Goal: Find specific page/section: Find specific page/section

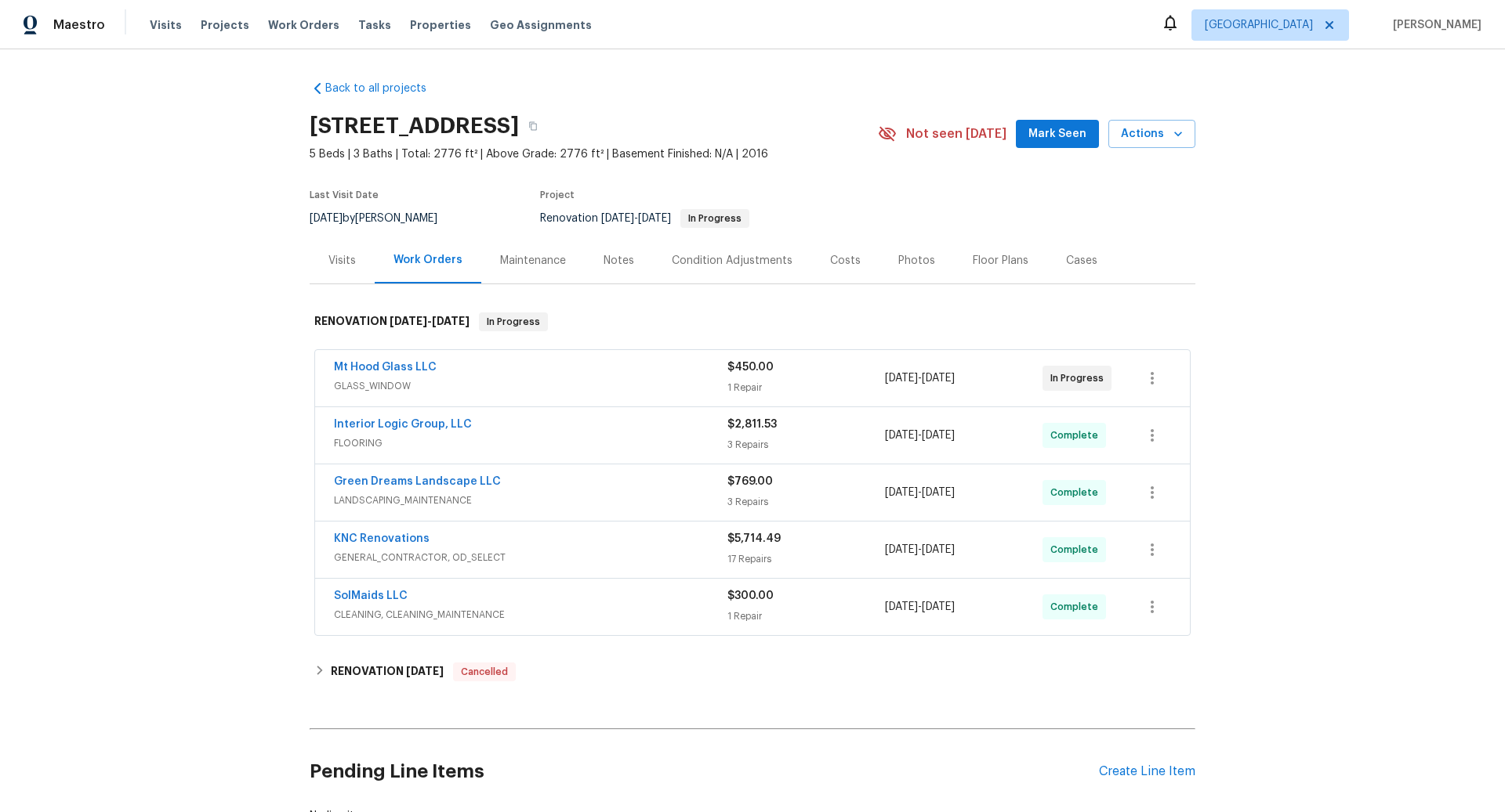
click at [686, 376] on div "Mt Hood Glass LLC" at bounding box center [531, 369] width 394 height 19
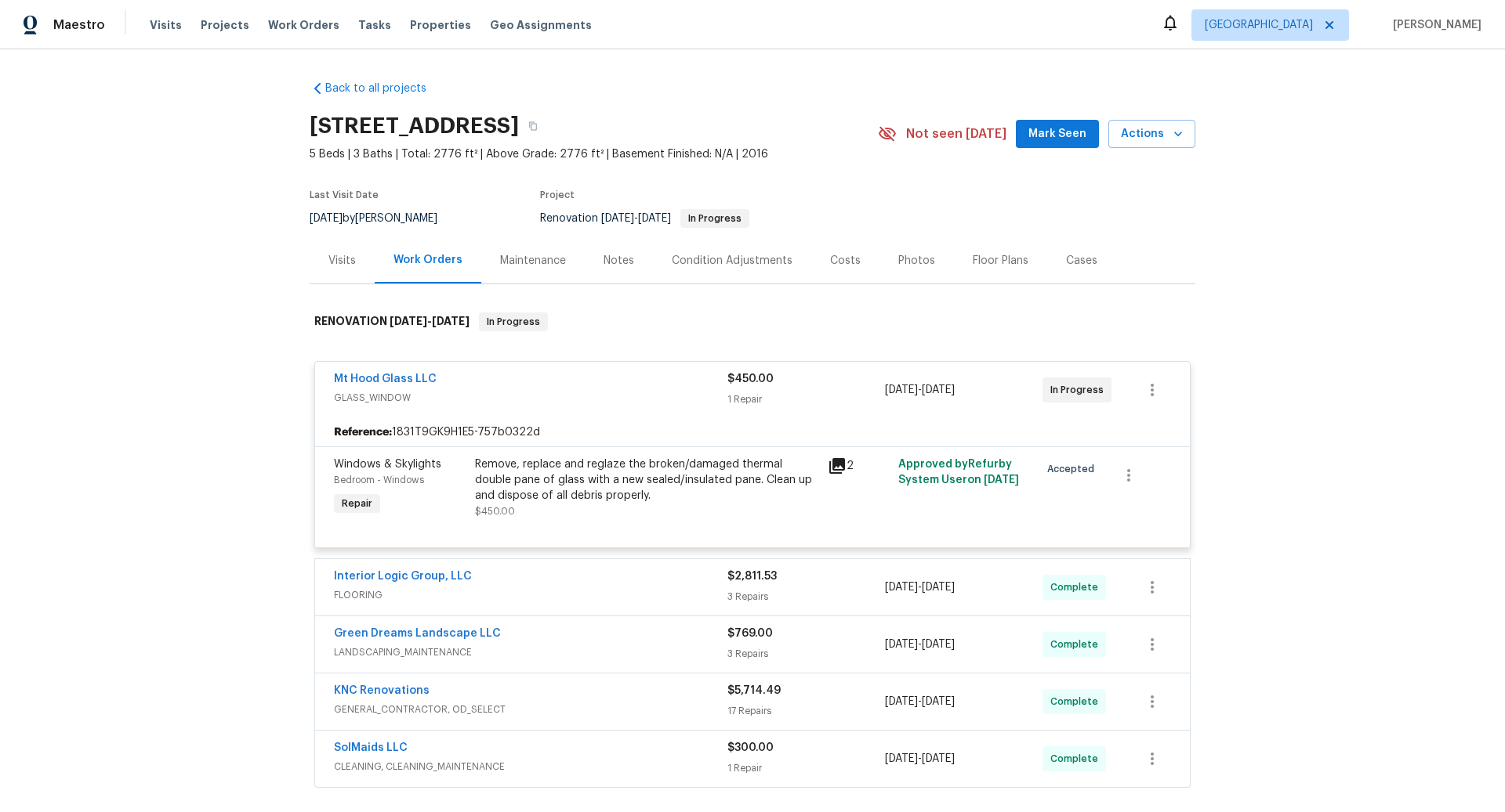
click at [707, 488] on div "Remove, replace and reglaze the broken/damaged thermal double pane of glass wit…" at bounding box center [647, 479] width 344 height 47
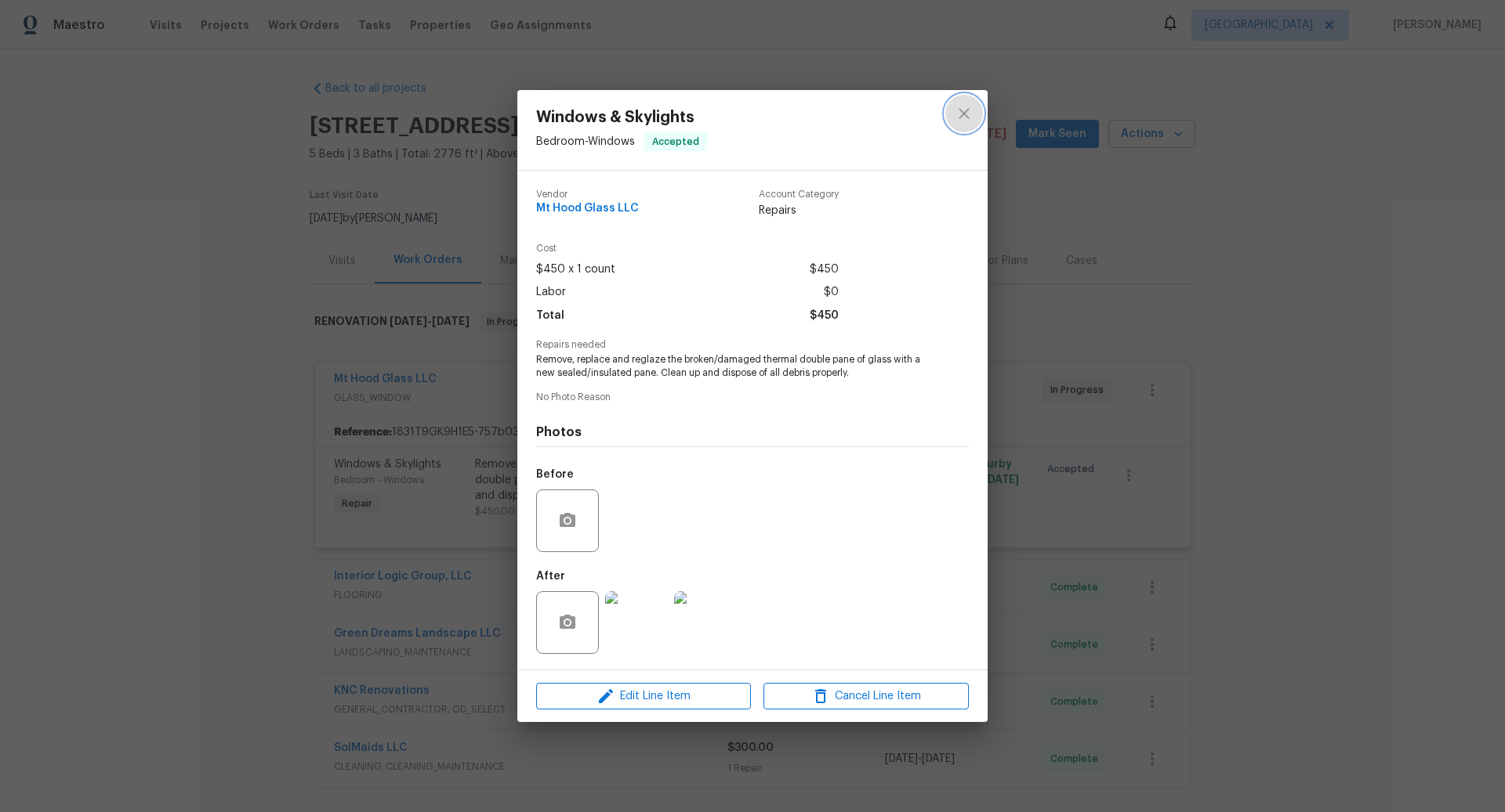
click at [968, 115] on icon "close" at bounding box center [963, 113] width 19 height 19
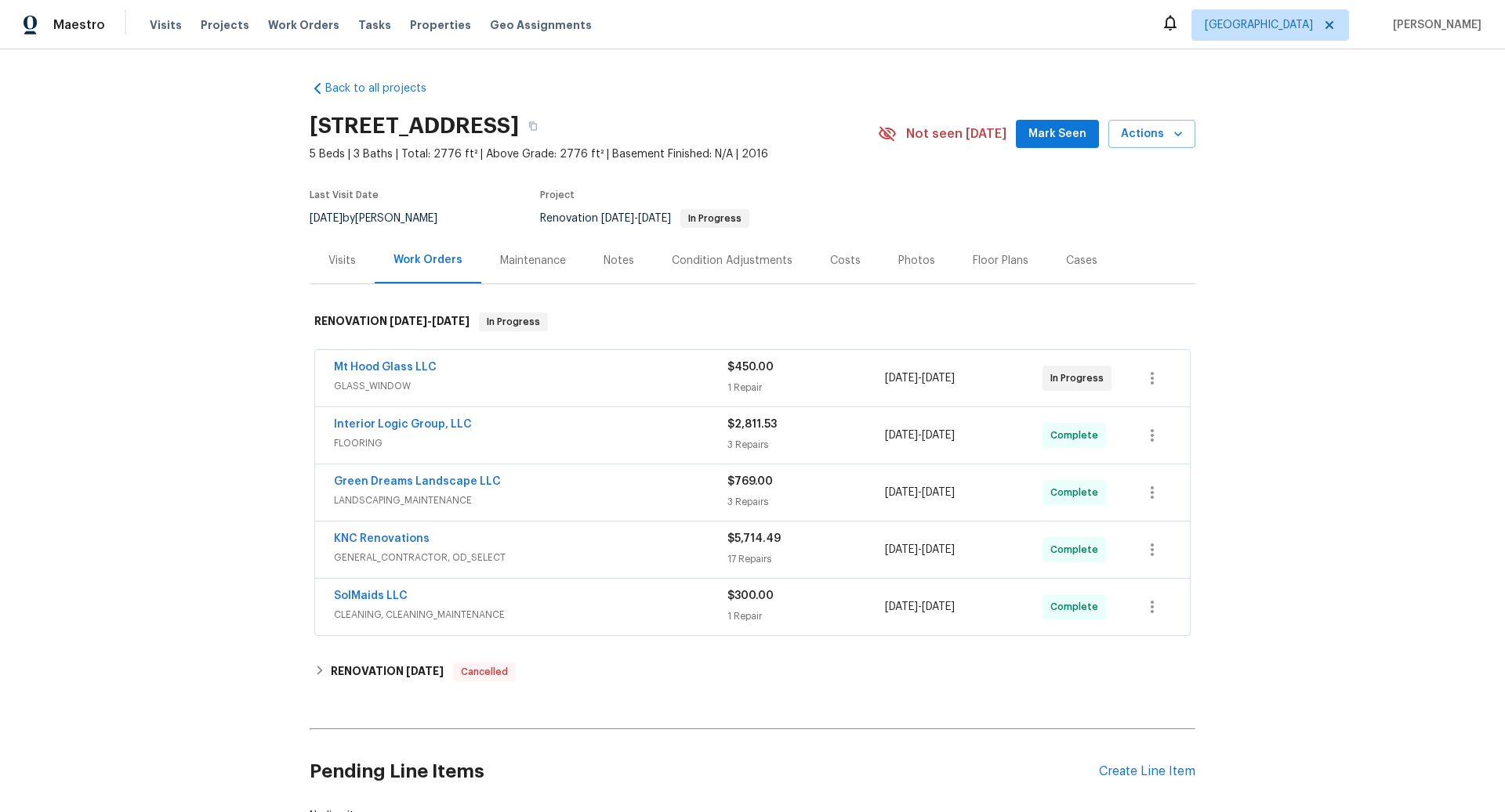
click at [653, 369] on div "Mt Hood Glass LLC" at bounding box center [531, 369] width 394 height 19
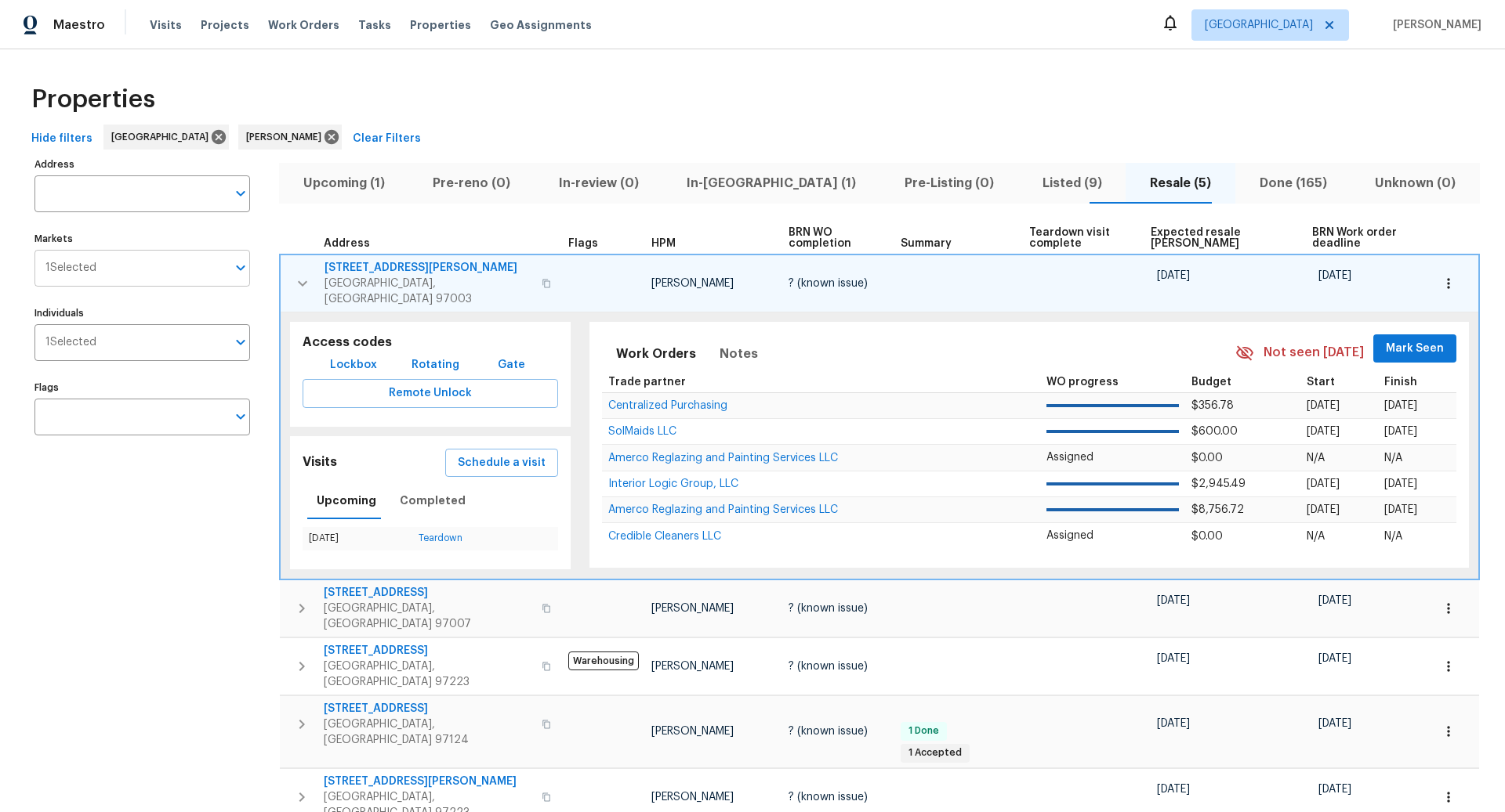
scroll to position [47, 0]
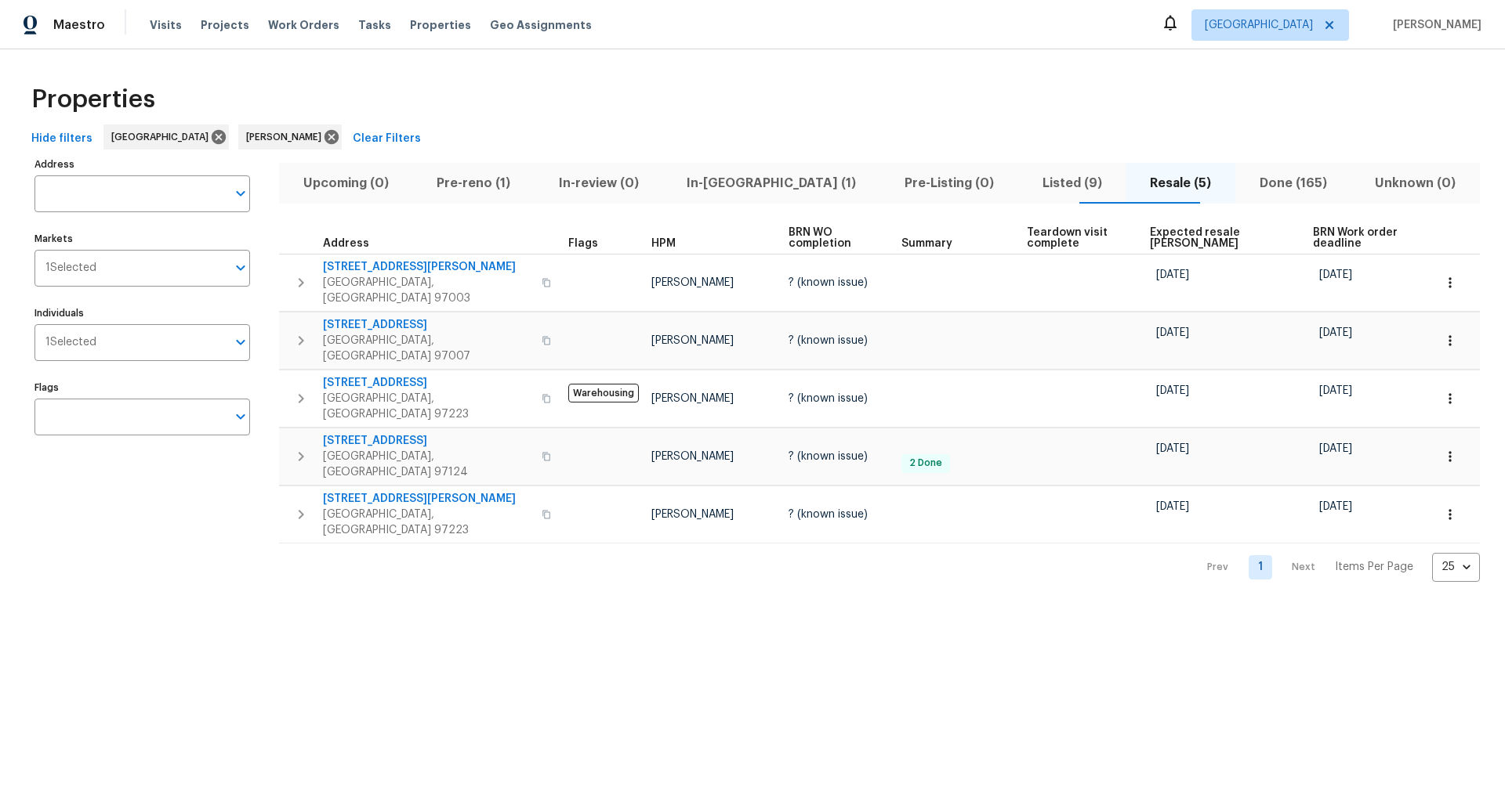
click at [767, 181] on span "In-reno (1)" at bounding box center [771, 184] width 199 height 22
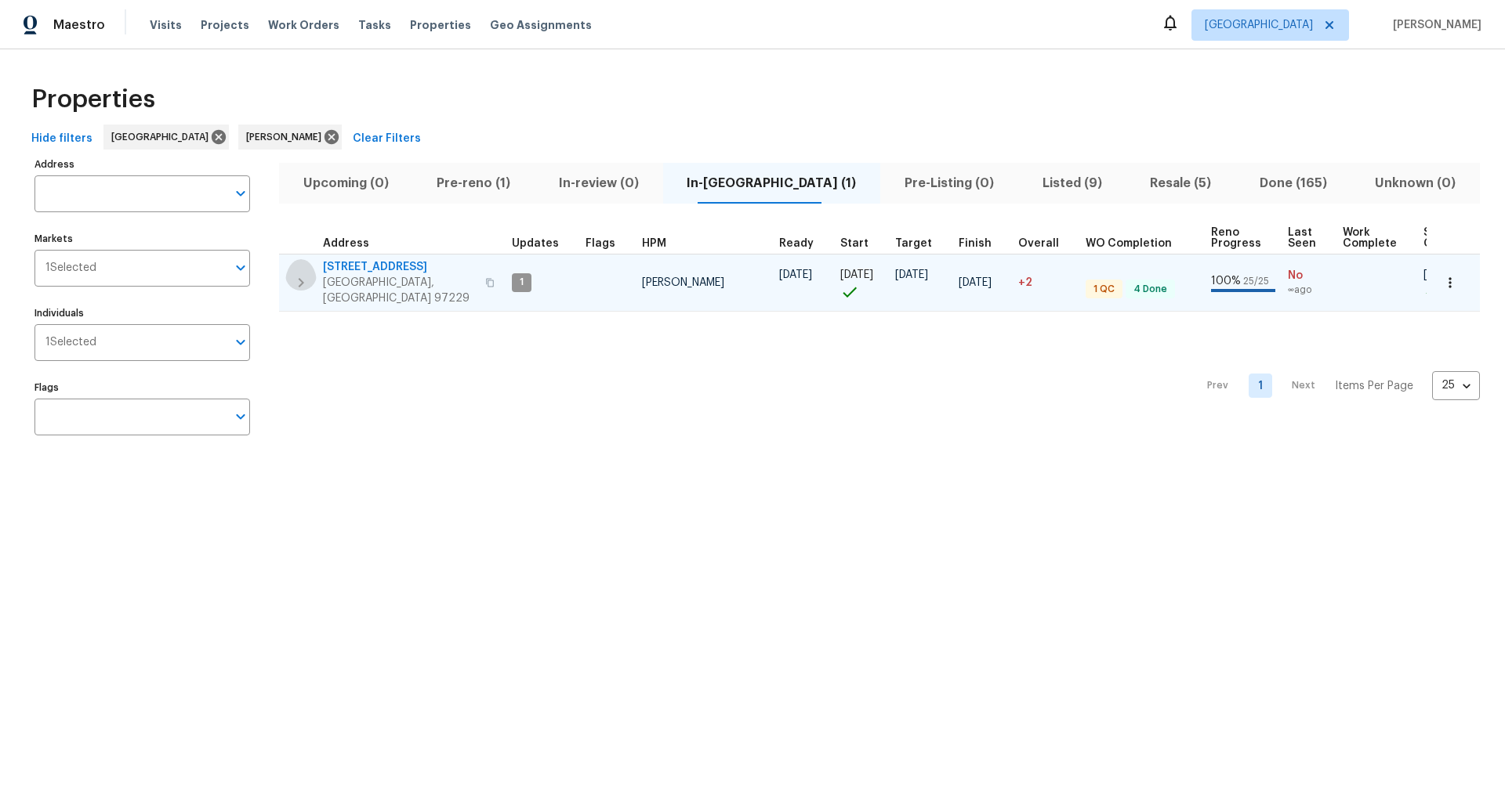
click at [297, 274] on icon "button" at bounding box center [301, 283] width 19 height 19
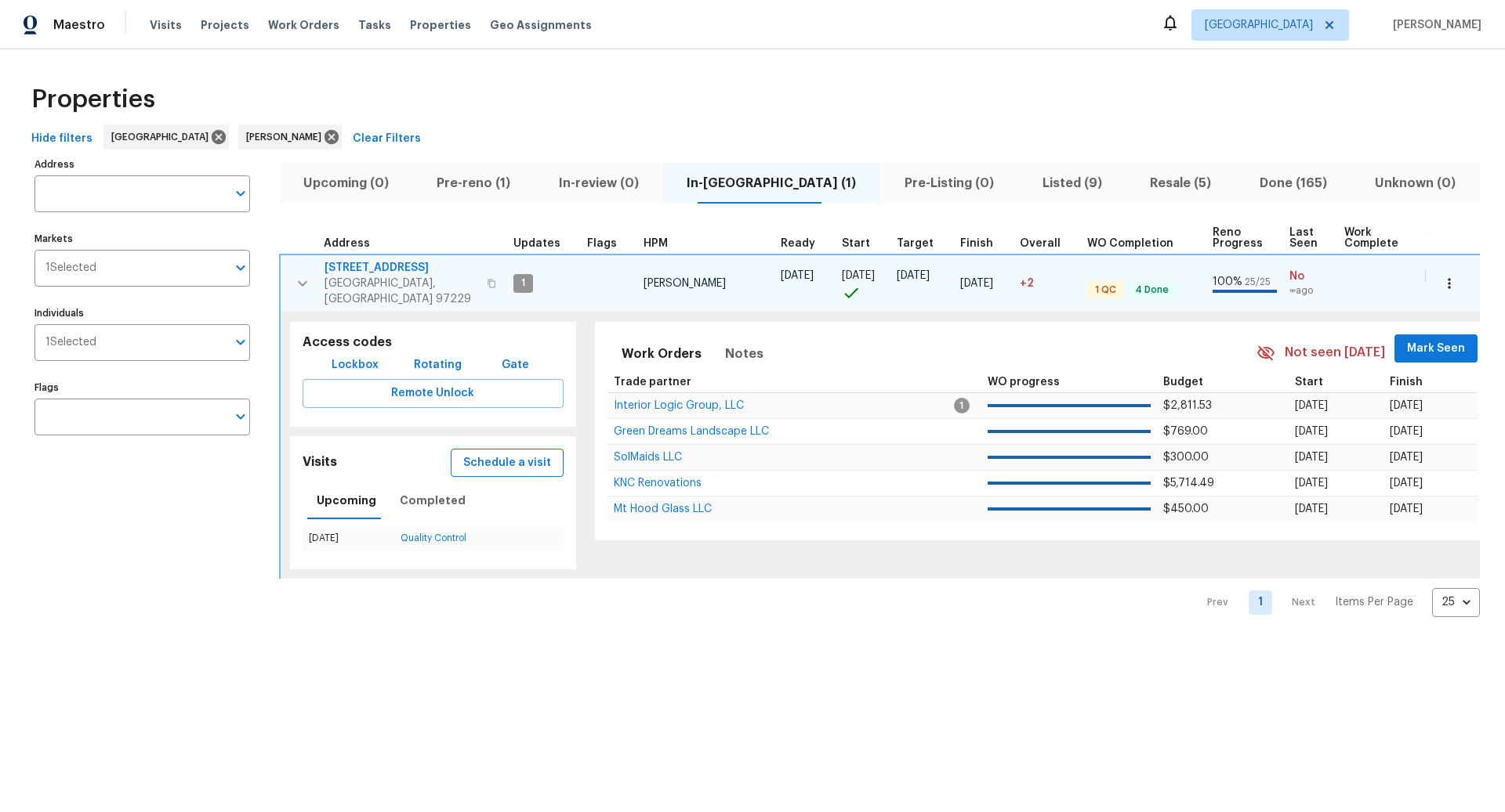
click at [499, 453] on span "Schedule a visit" at bounding box center [508, 463] width 88 height 20
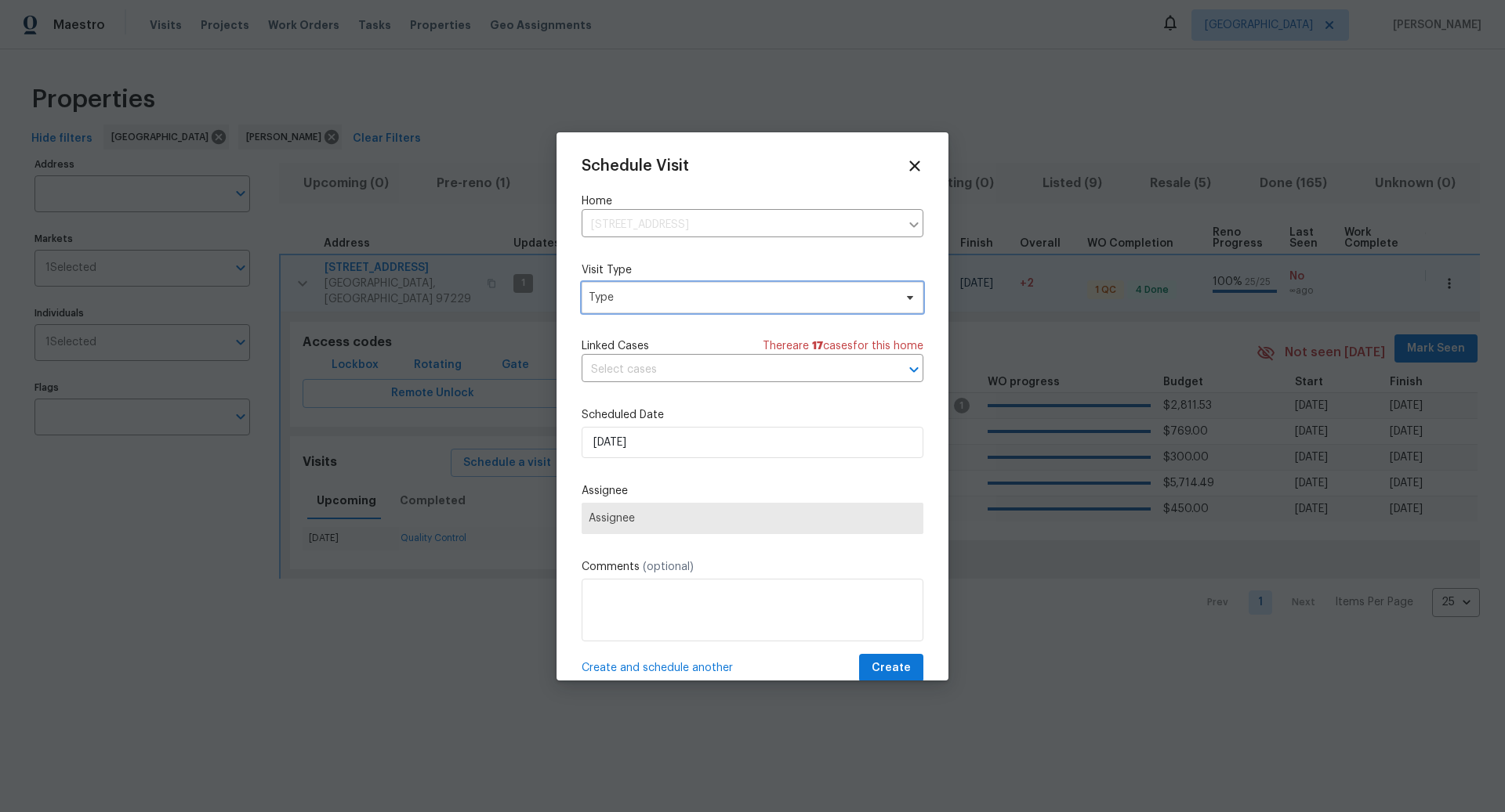
click at [676, 296] on span "Type" at bounding box center [741, 298] width 305 height 16
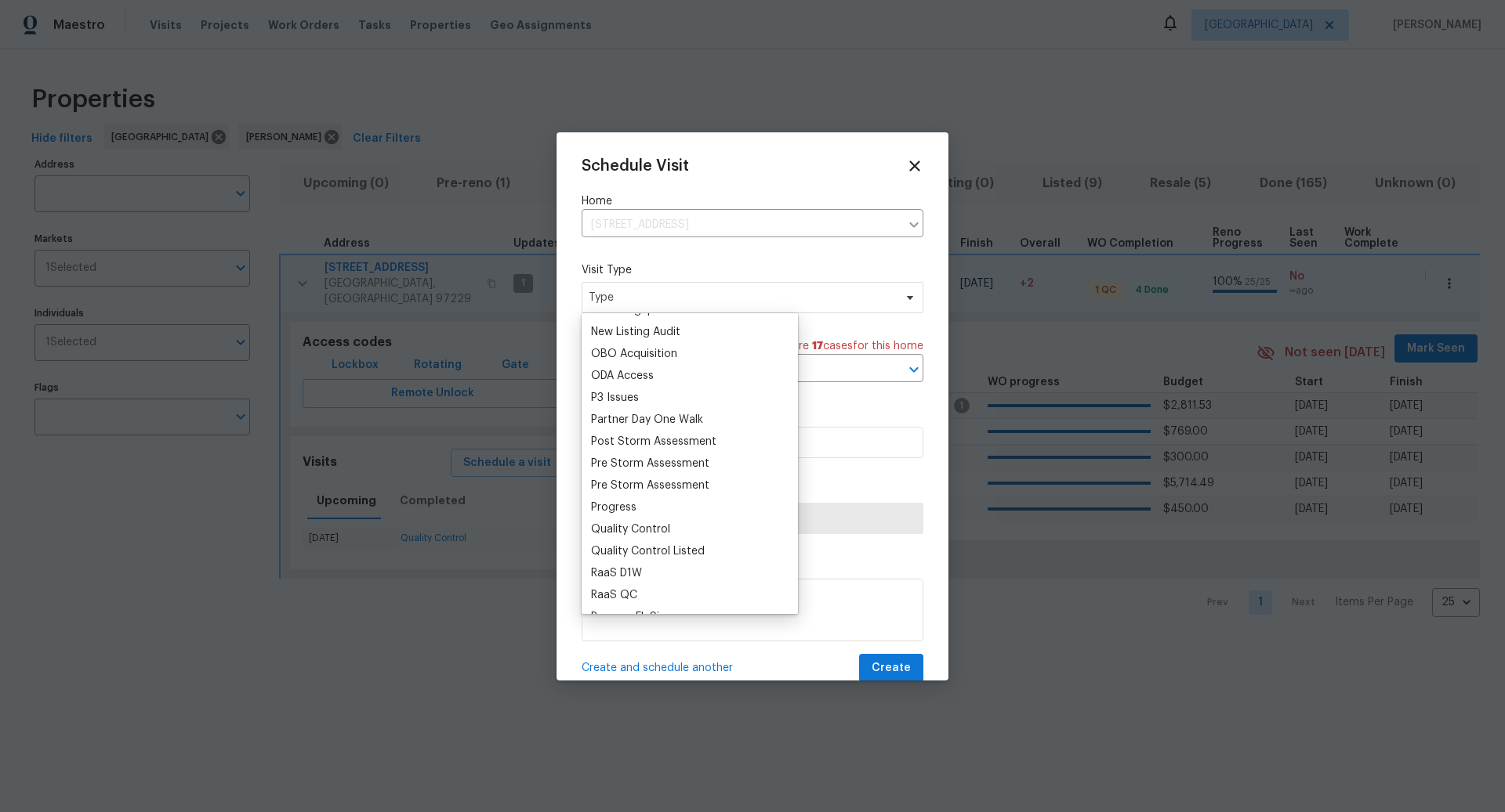
scroll to position [874, 0]
click at [612, 504] on div "Progress" at bounding box center [613, 506] width 45 height 16
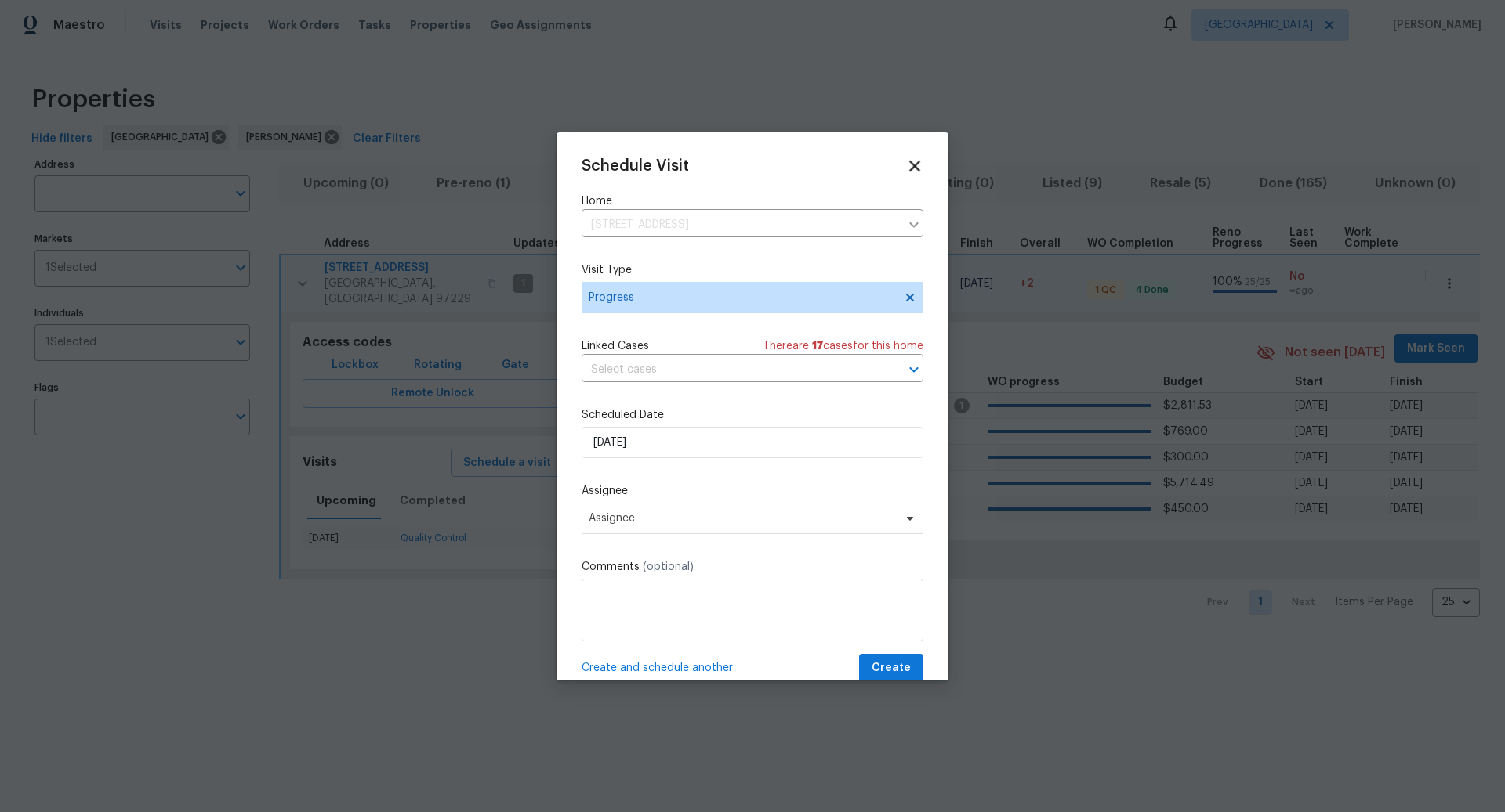
click at [910, 161] on icon at bounding box center [914, 166] width 11 height 11
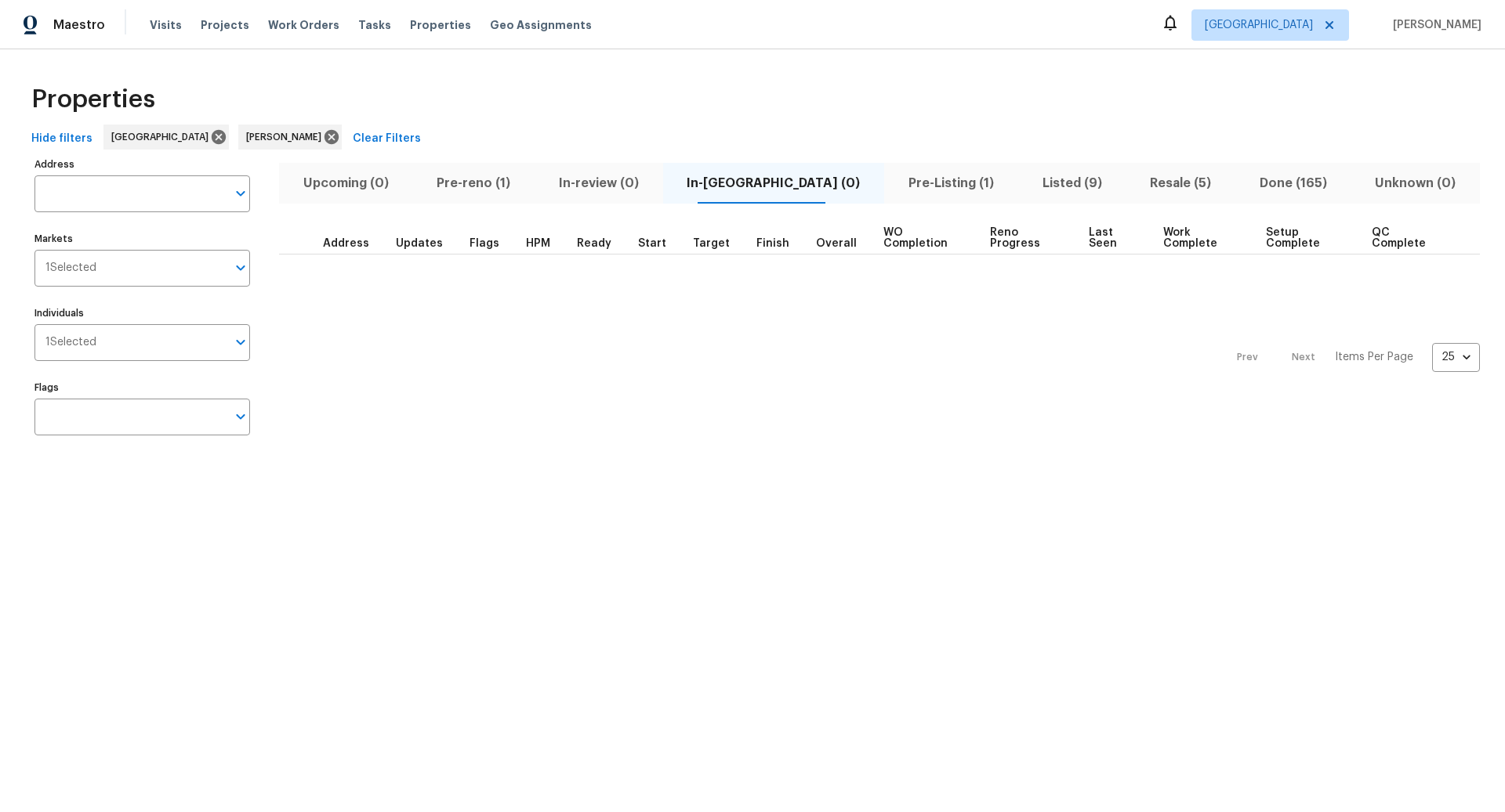
click at [508, 180] on span "Pre-reno (1)" at bounding box center [475, 184] width 104 height 22
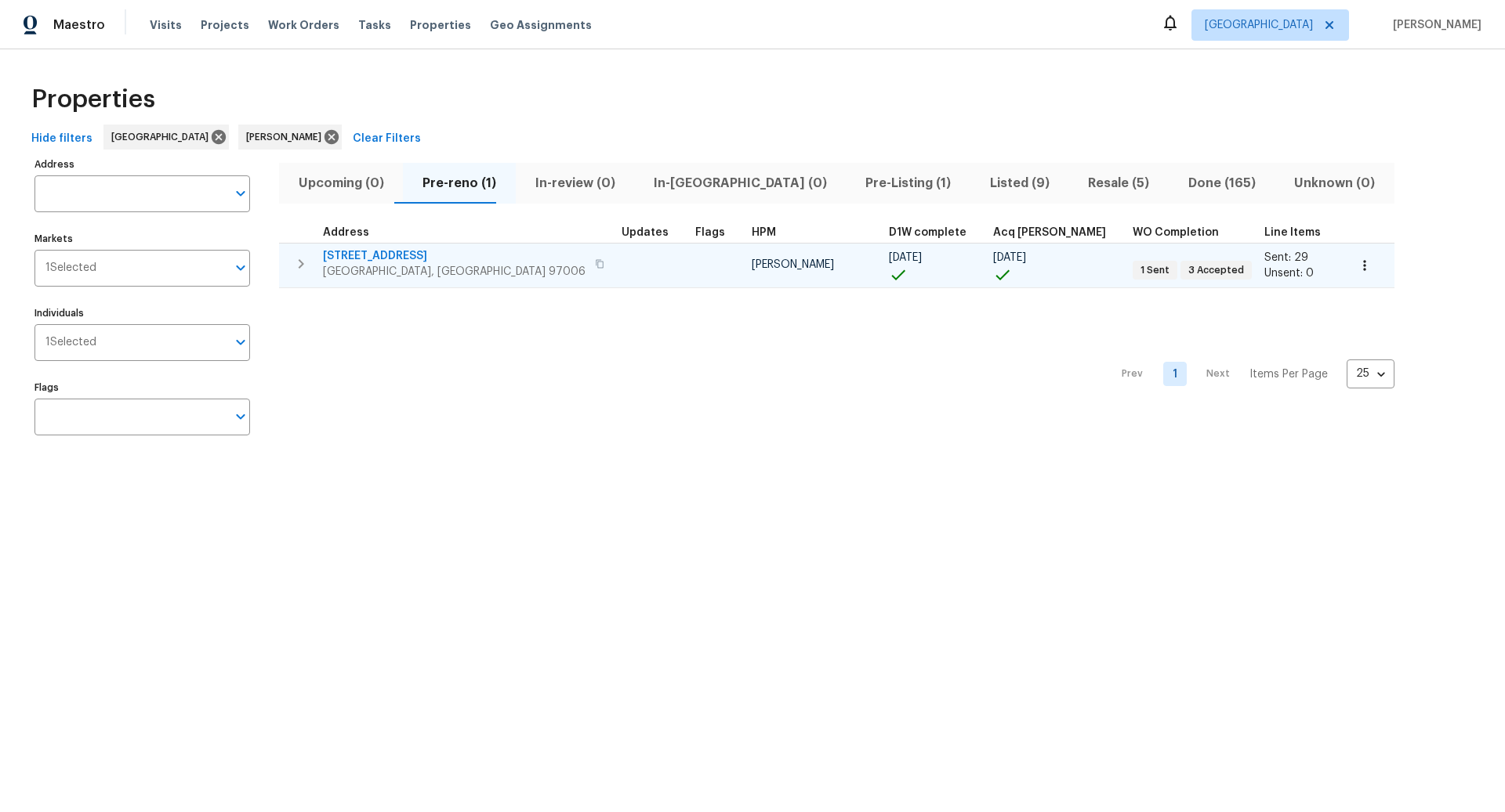
click at [388, 252] on span "[STREET_ADDRESS]" at bounding box center [454, 257] width 263 height 16
